Goal: Task Accomplishment & Management: Use online tool/utility

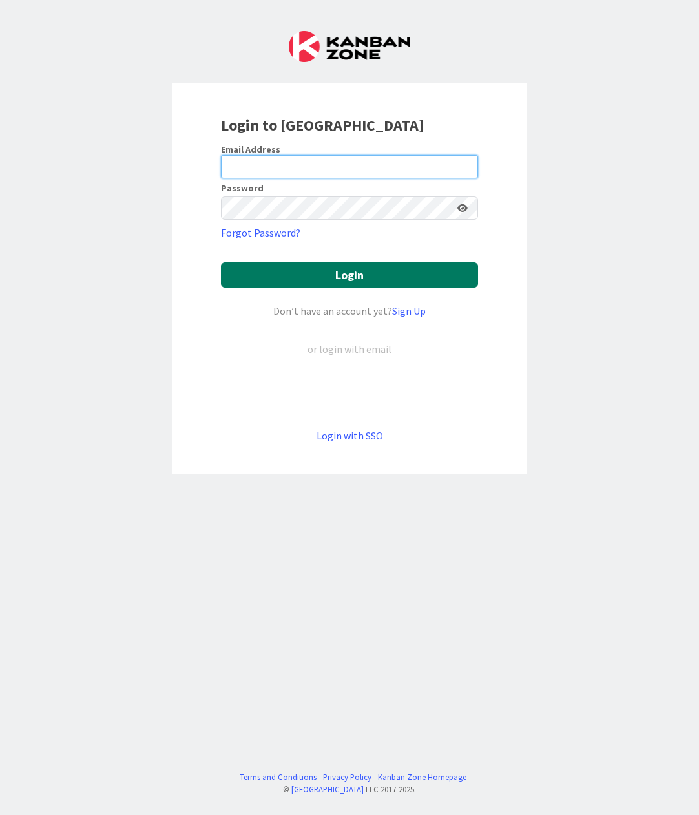
type input "[PERSON_NAME][EMAIL_ADDRESS][DOMAIN_NAME]"
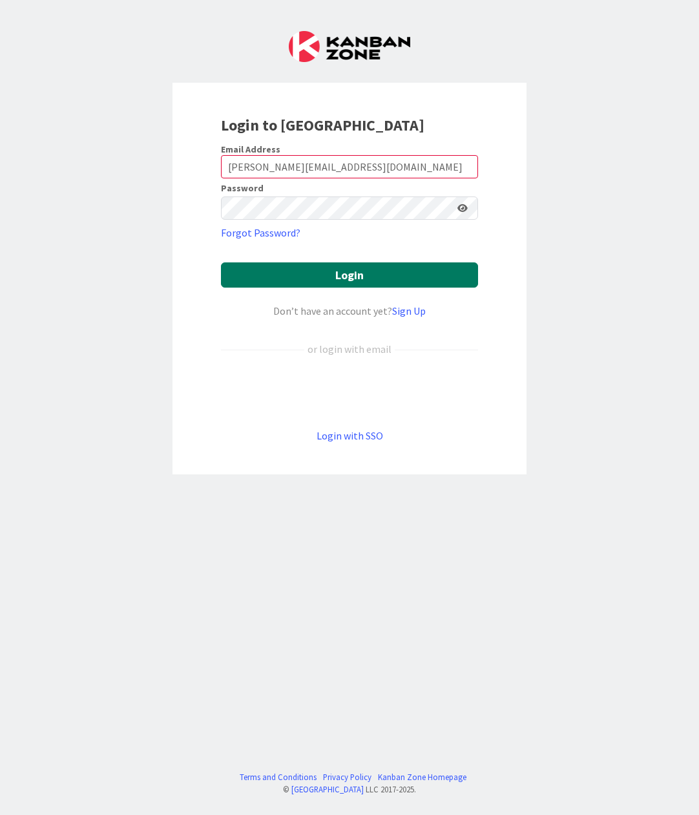
click at [351, 275] on button "Login" at bounding box center [349, 274] width 257 height 25
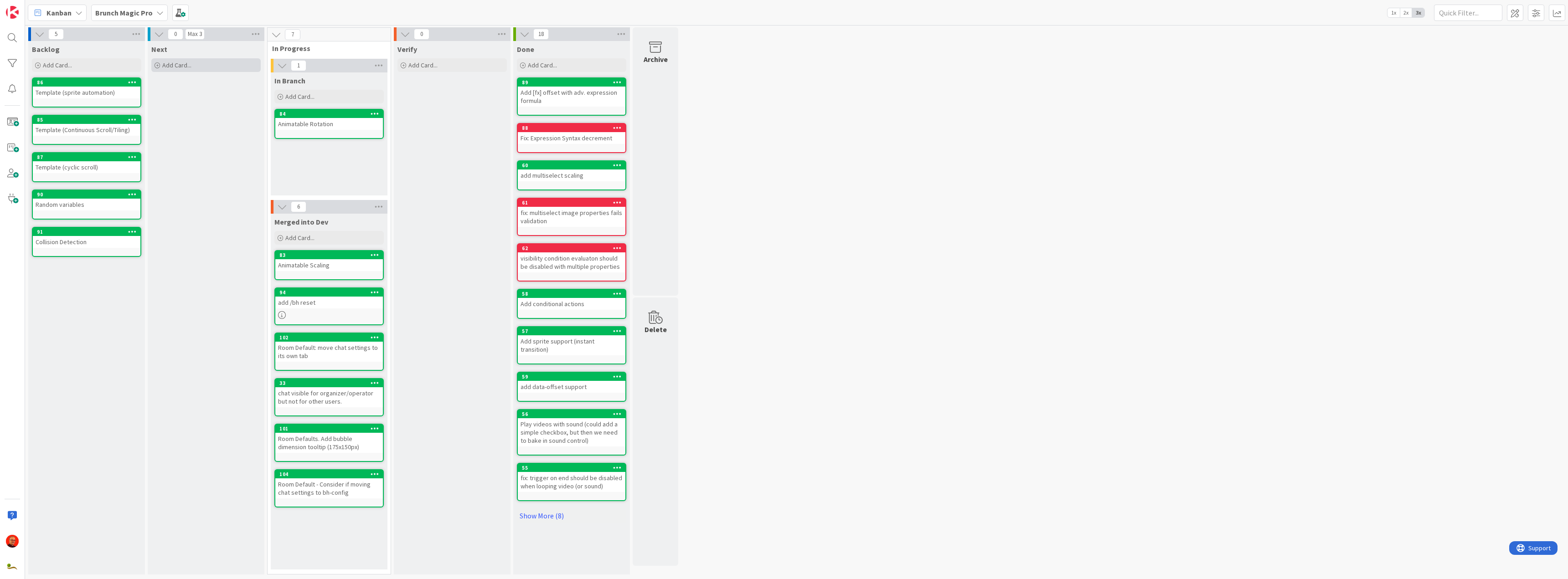
click at [172, 66] on span "Add Card..." at bounding box center [176, 66] width 29 height 8
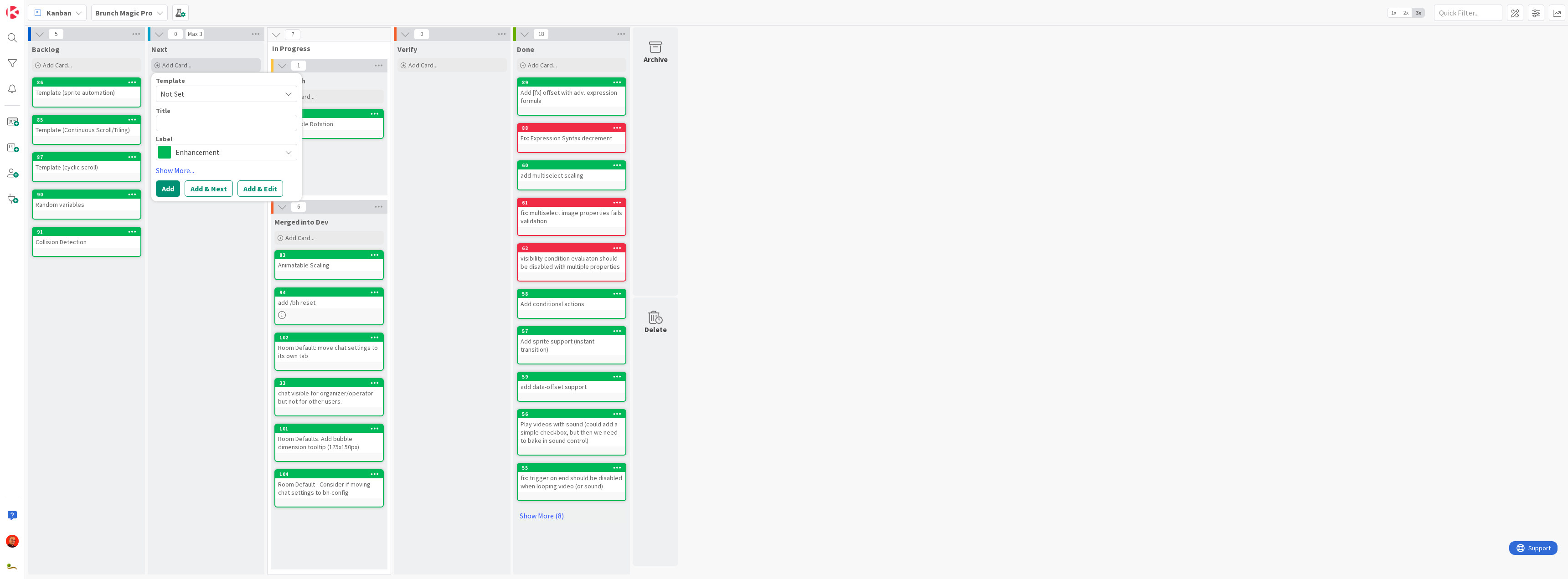
type textarea "x"
type textarea "a"
type textarea "x"
type textarea "an"
type textarea "x"
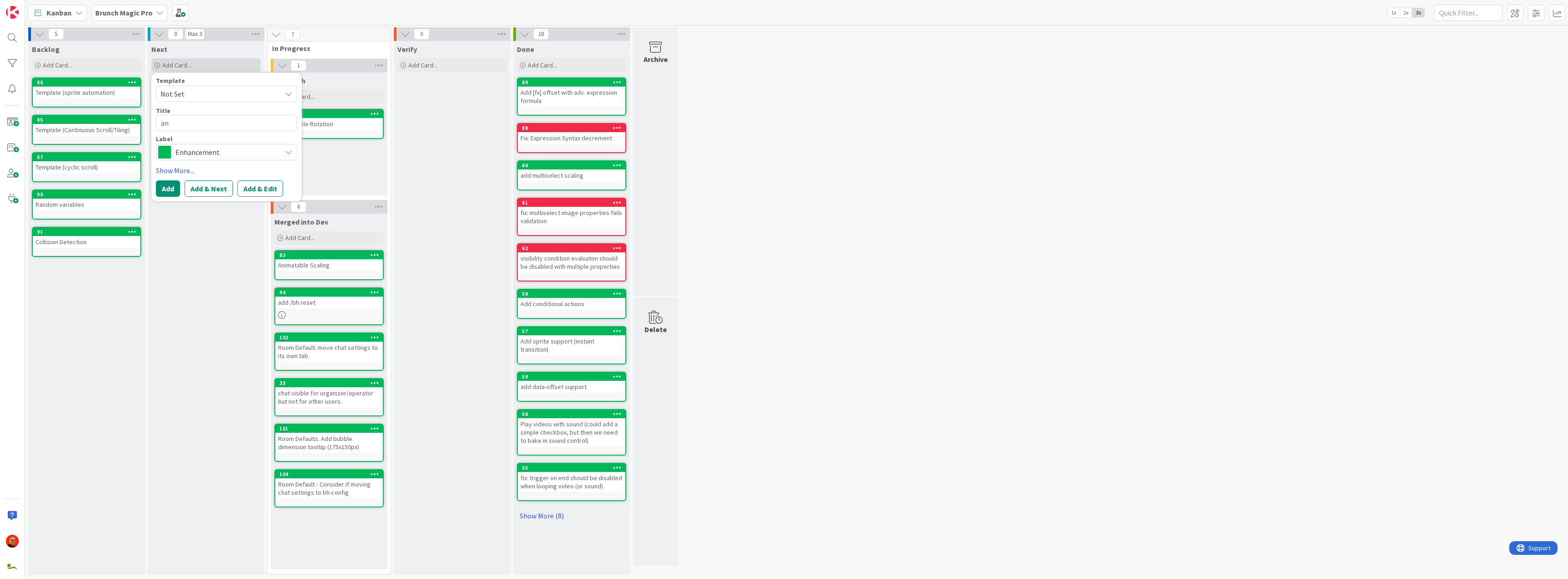
type textarea "ani"
type textarea "x"
type textarea "anim"
type textarea "x"
type textarea "anima"
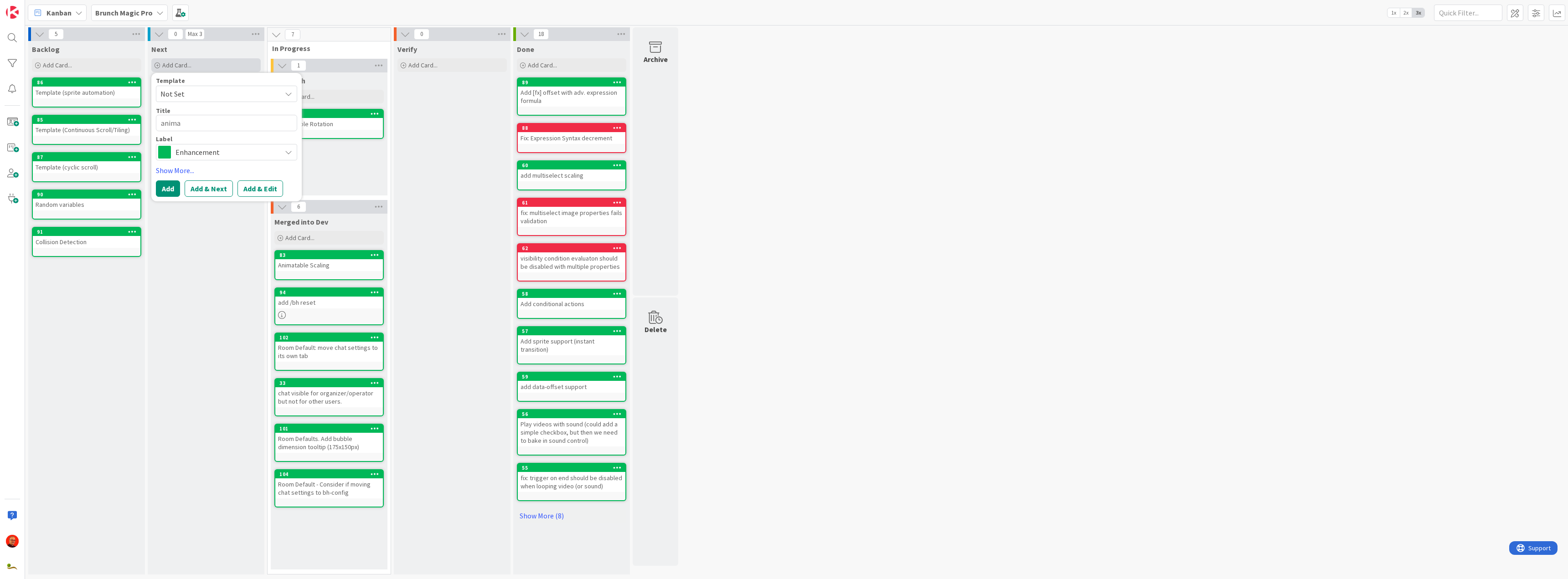
type textarea "x"
type textarea "animat"
type textarea "x"
type textarea "animata"
type textarea "x"
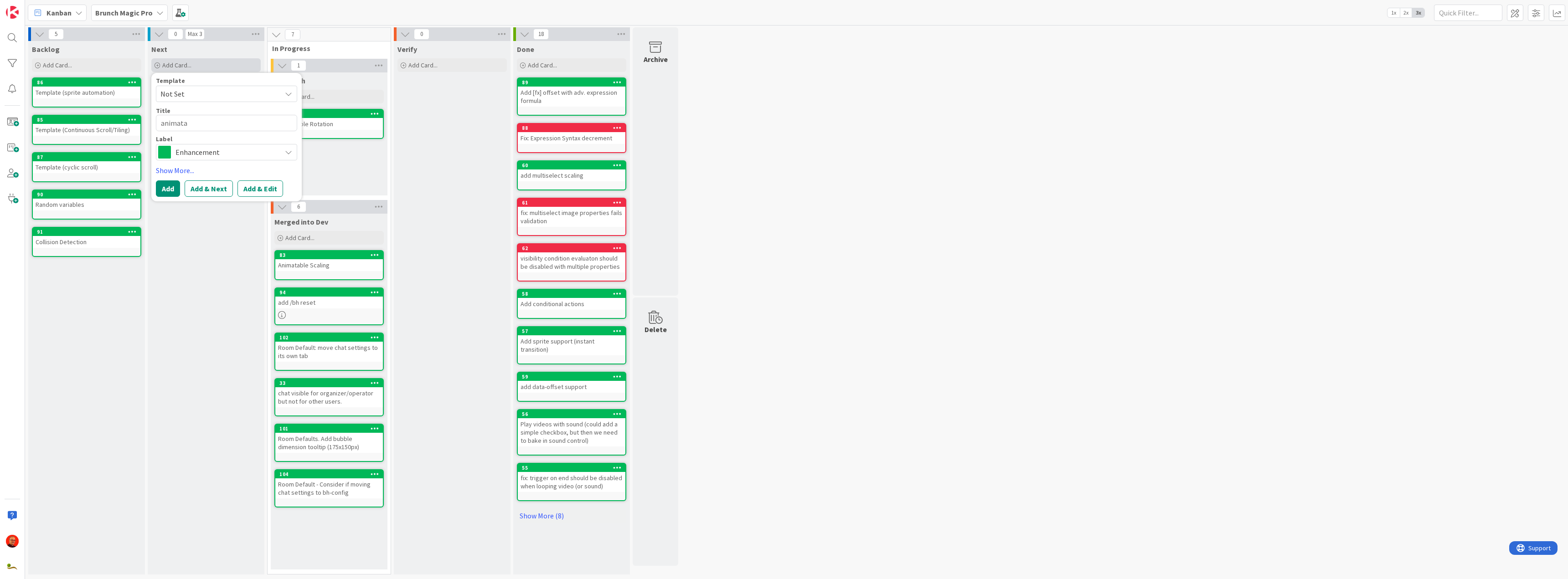
type textarea "animatab"
type textarea "x"
type textarea "animatabl"
type textarea "x"
type textarea "animatable"
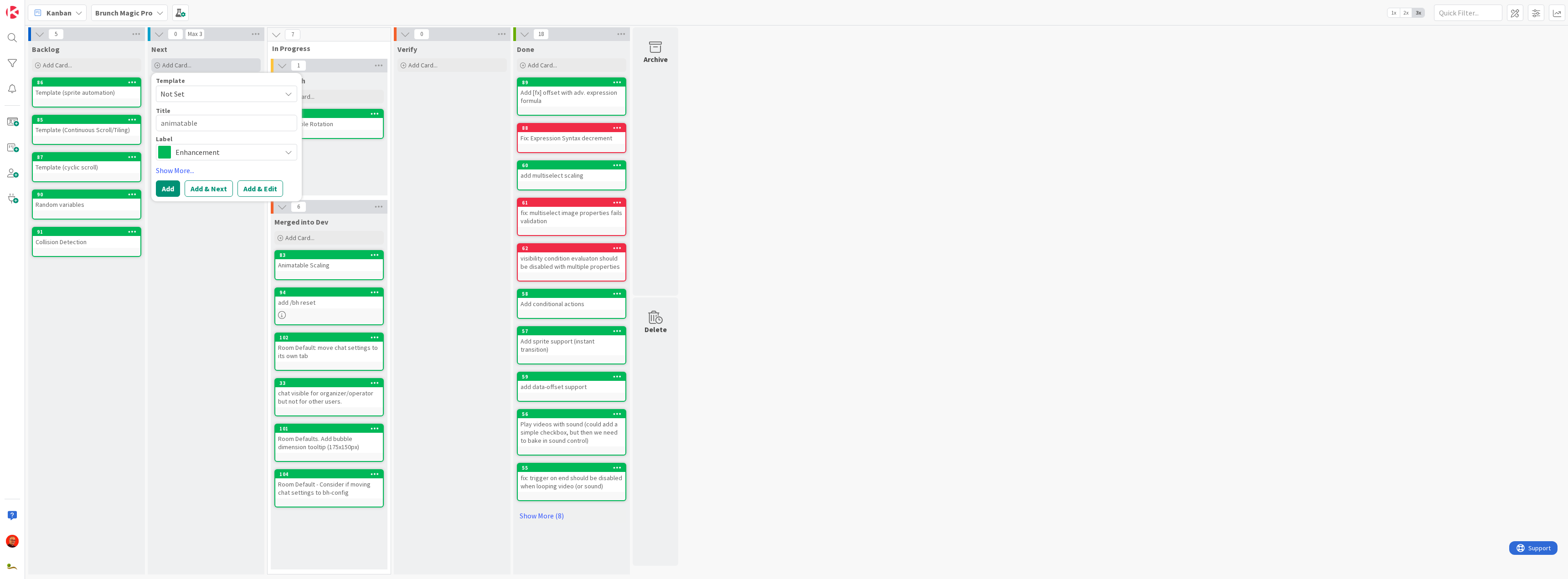
type textarea "x"
type textarea "animatable"
type textarea "x"
type textarea "animatable m"
type textarea "x"
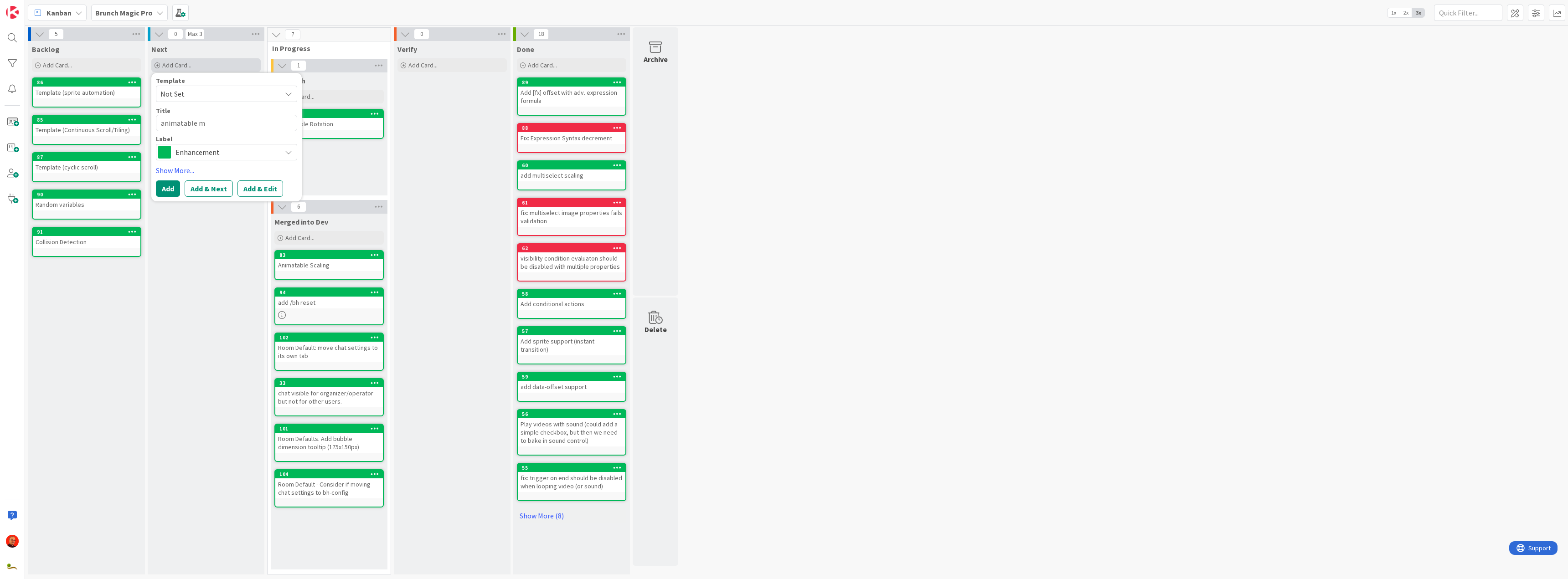
type textarea "animatable"
type textarea "x"
type textarea "animatable b"
type textarea "x"
type textarea "animatable ba"
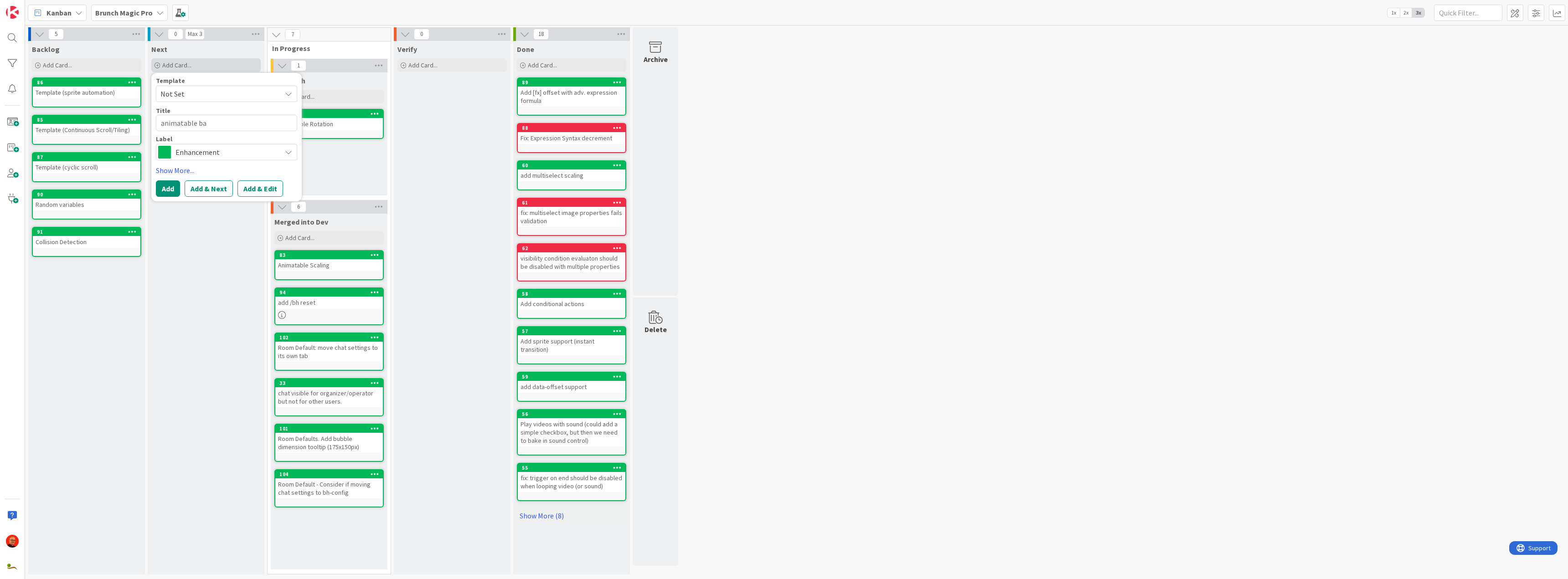
type textarea "x"
type textarea "animatable bac"
type textarea "x"
type textarea "animatable back"
type textarea "x"
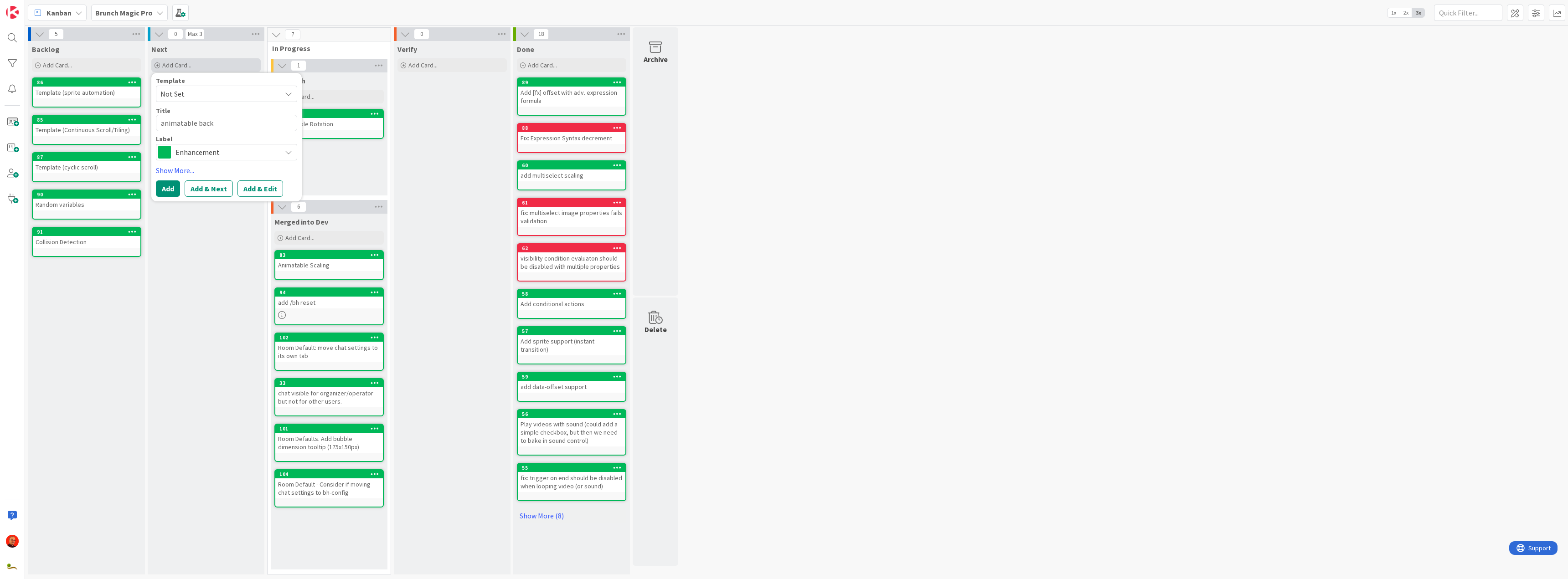
type textarea "animatable backg"
type textarea "x"
type textarea "animatable backgr"
type textarea "x"
type textarea "animatable backgro"
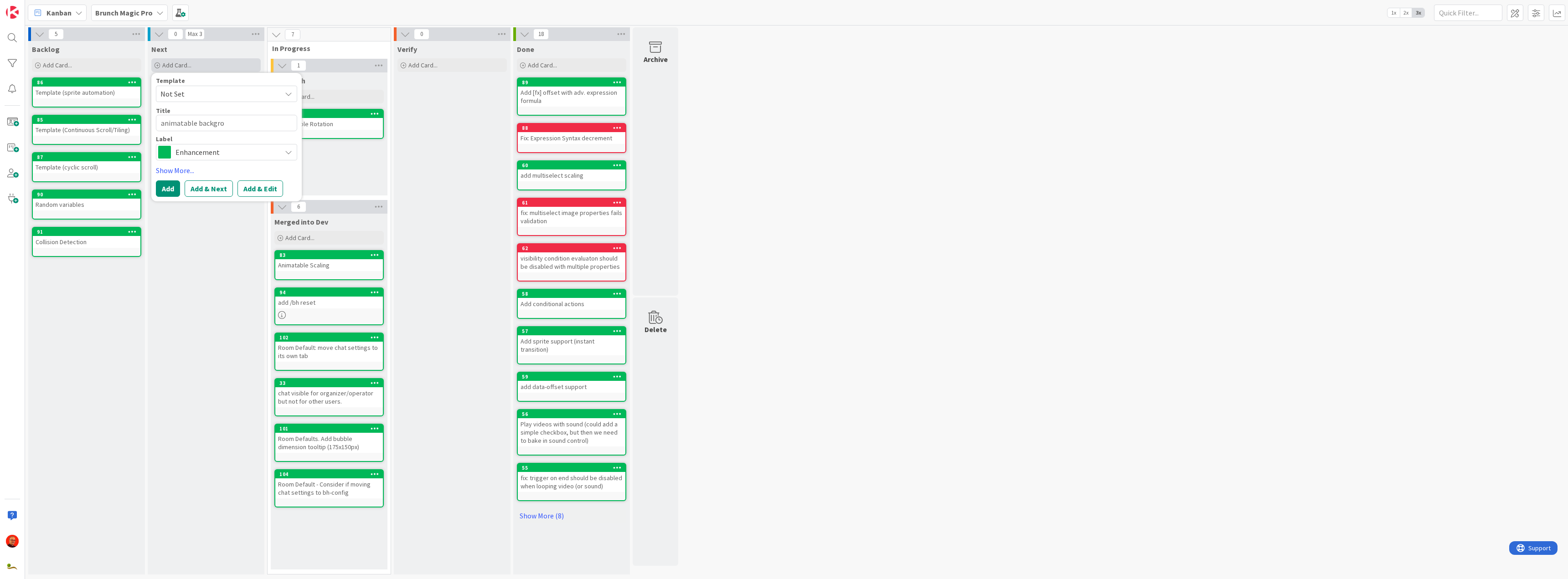
type textarea "x"
type textarea "animatable backgrou"
type textarea "x"
type textarea "animatable background"
type textarea "x"
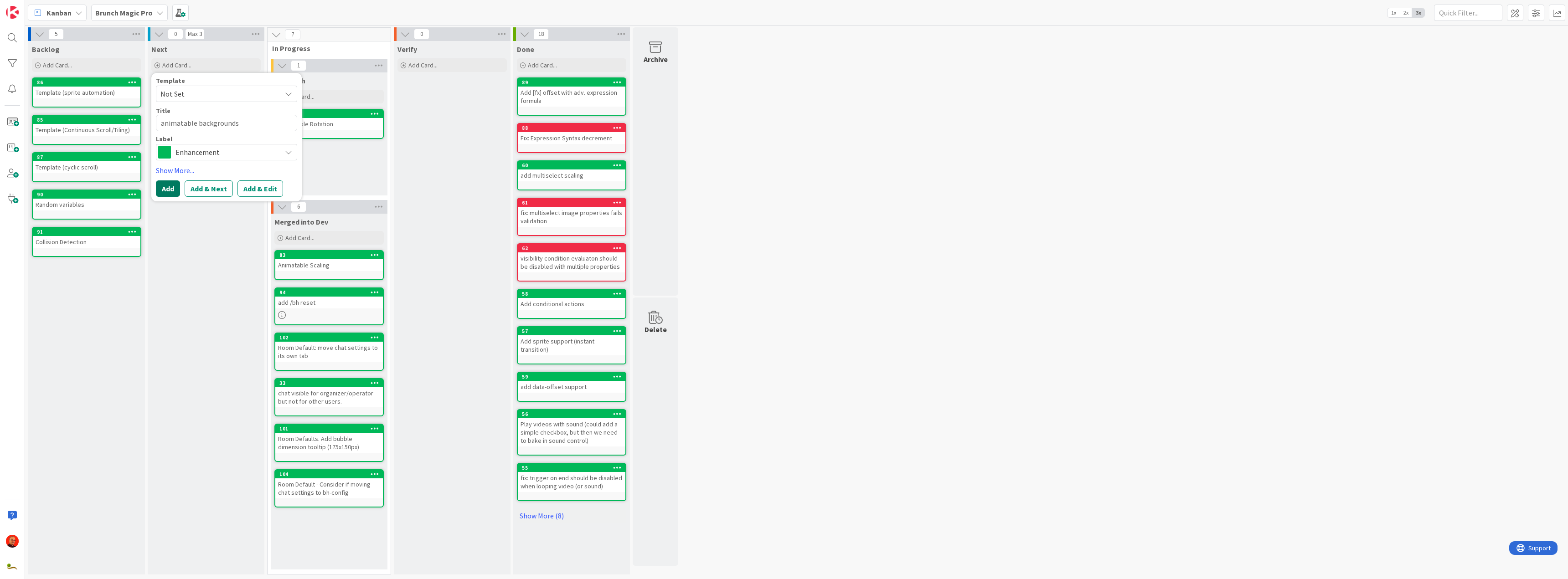
type textarea "animatable backgrounds"
click at [170, 190] on button "Add" at bounding box center [168, 188] width 24 height 16
